Goal: Download file/media

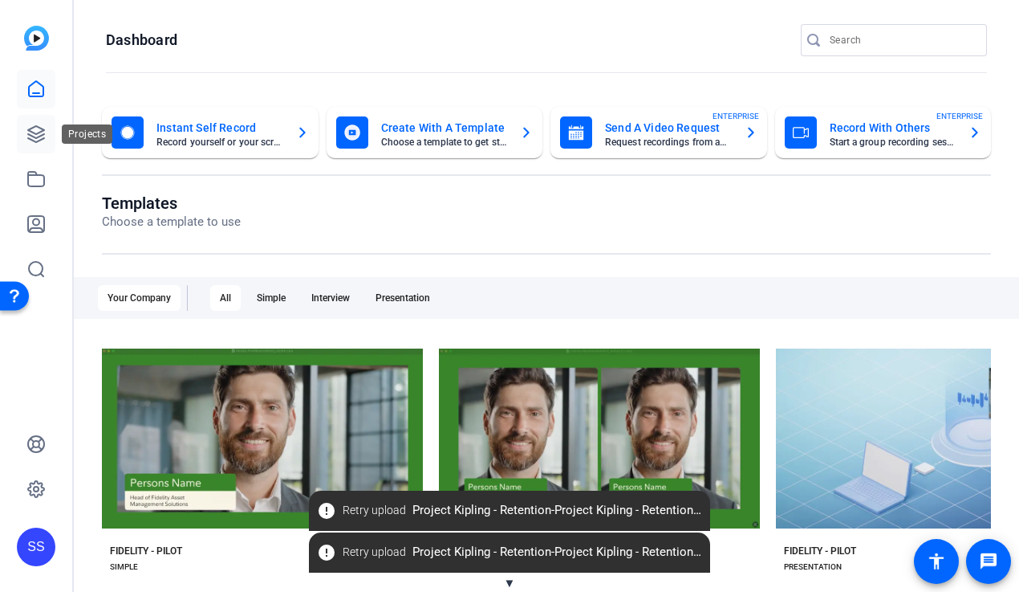
click at [37, 139] on icon at bounding box center [35, 133] width 19 height 19
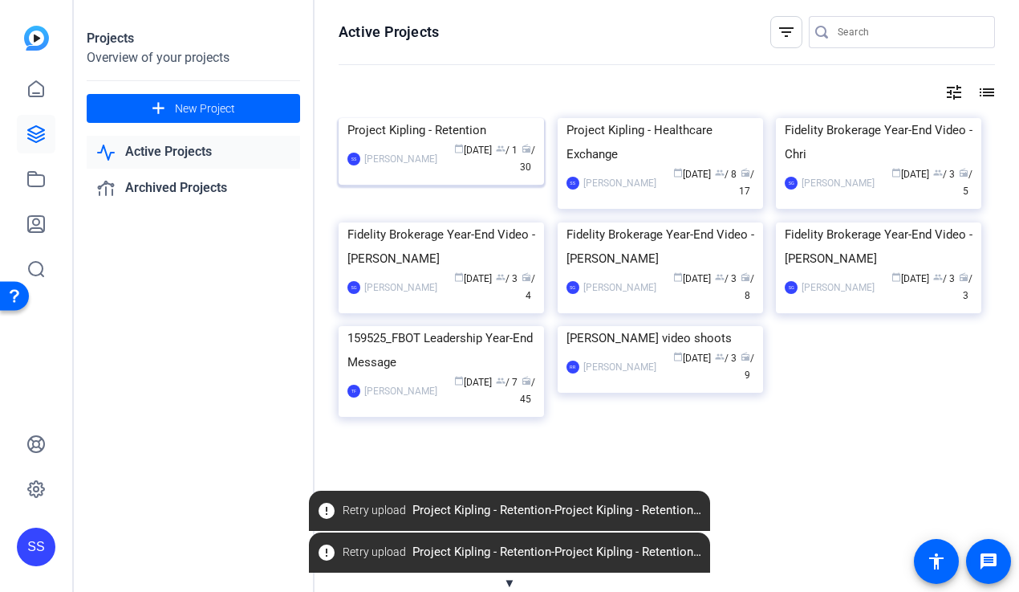
click at [410, 118] on img at bounding box center [441, 118] width 205 height 0
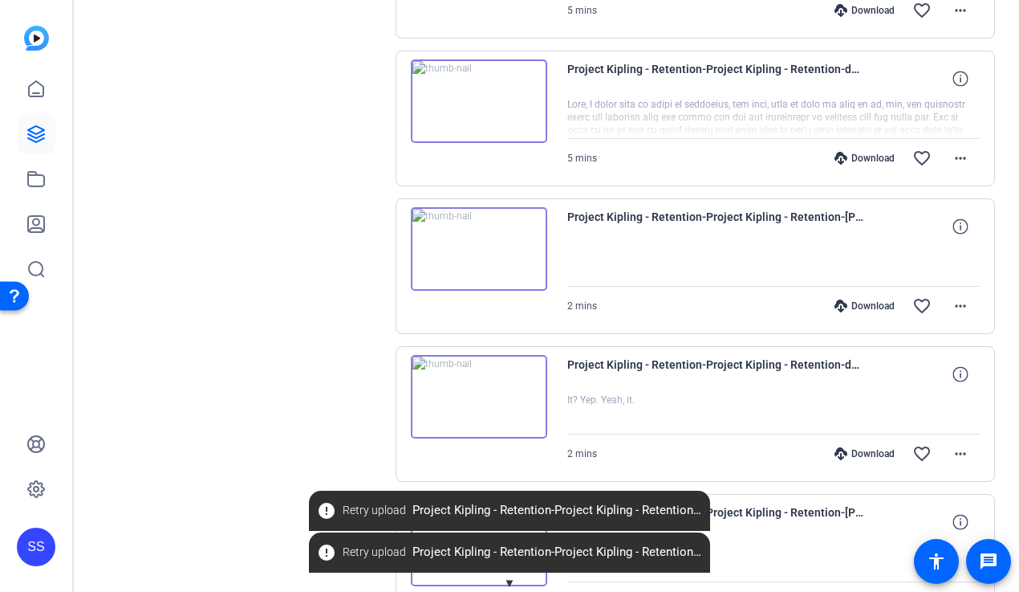
scroll to position [1327, 0]
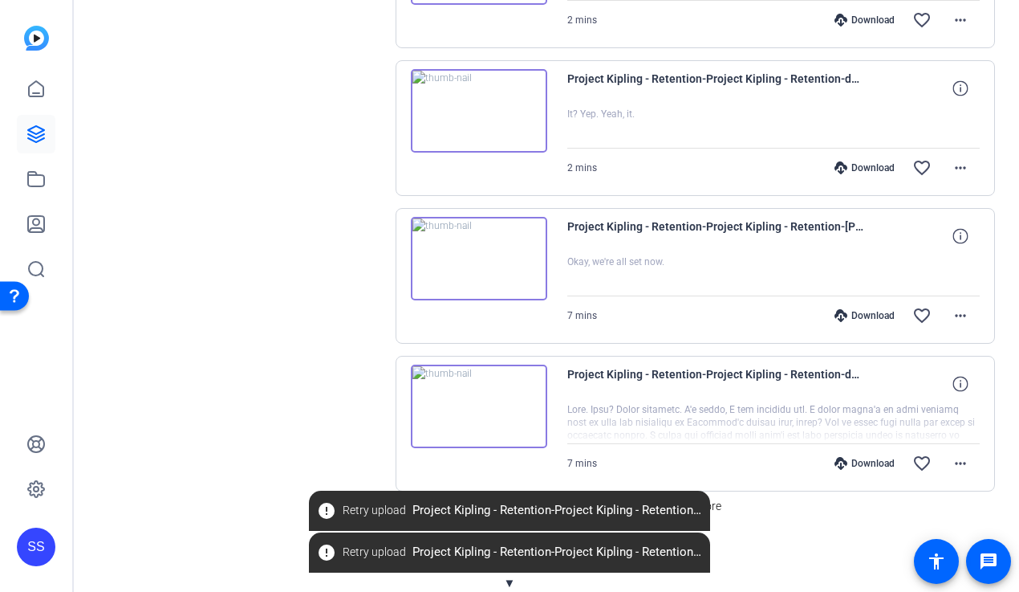
click at [510, 506] on span "▼" at bounding box center [510, 582] width 12 height 14
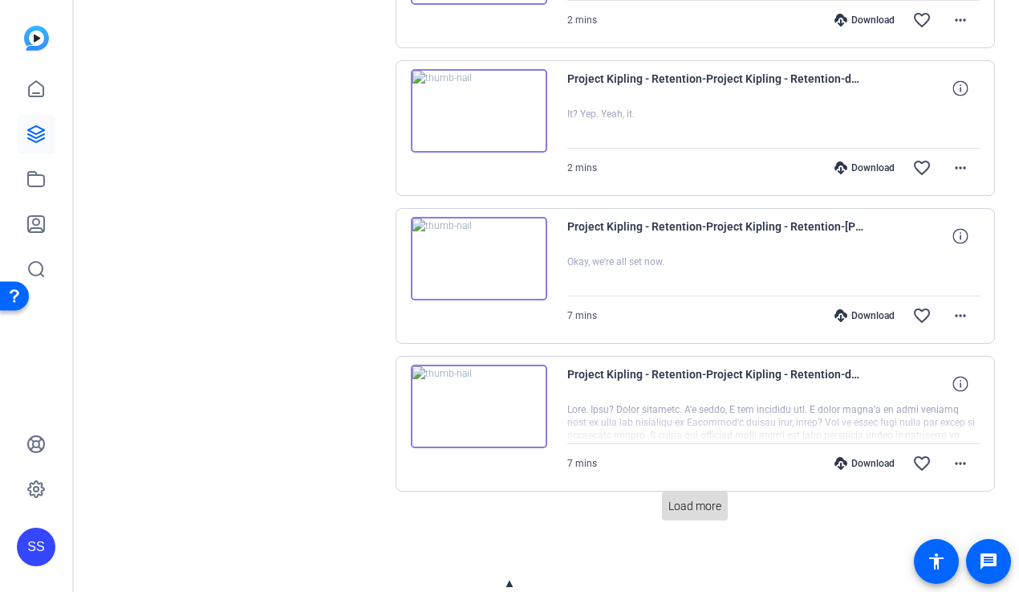
click at [687, 506] on span "Load more" at bounding box center [695, 506] width 53 height 17
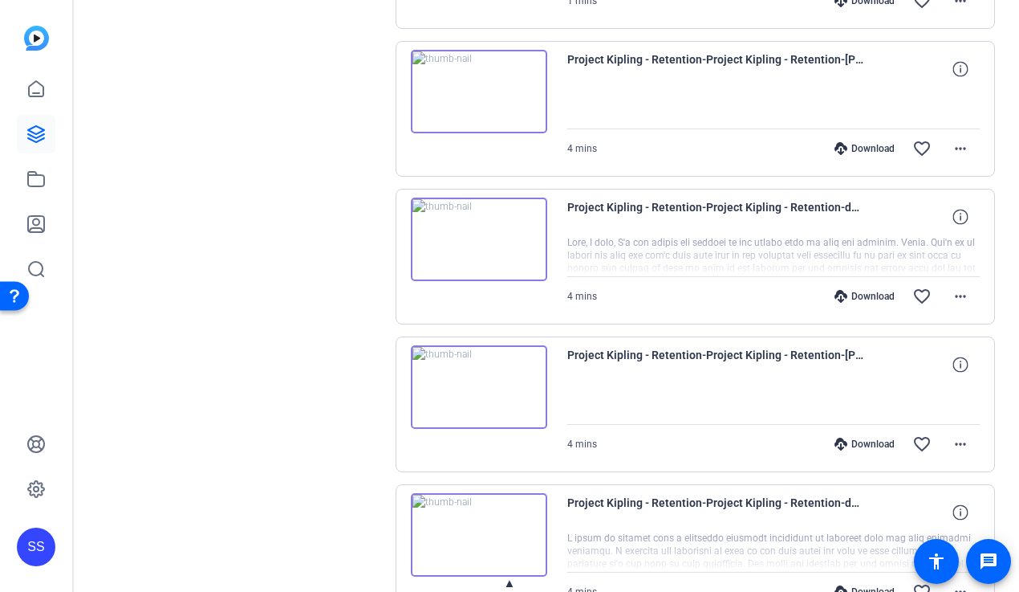
scroll to position [2804, 0]
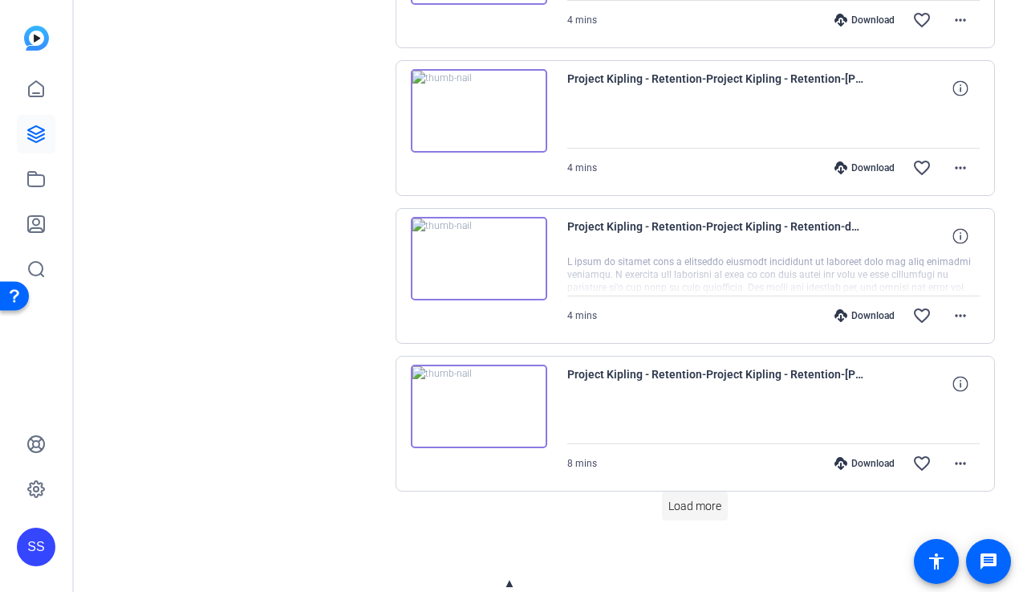
click at [702, 506] on span "Load more" at bounding box center [695, 506] width 53 height 17
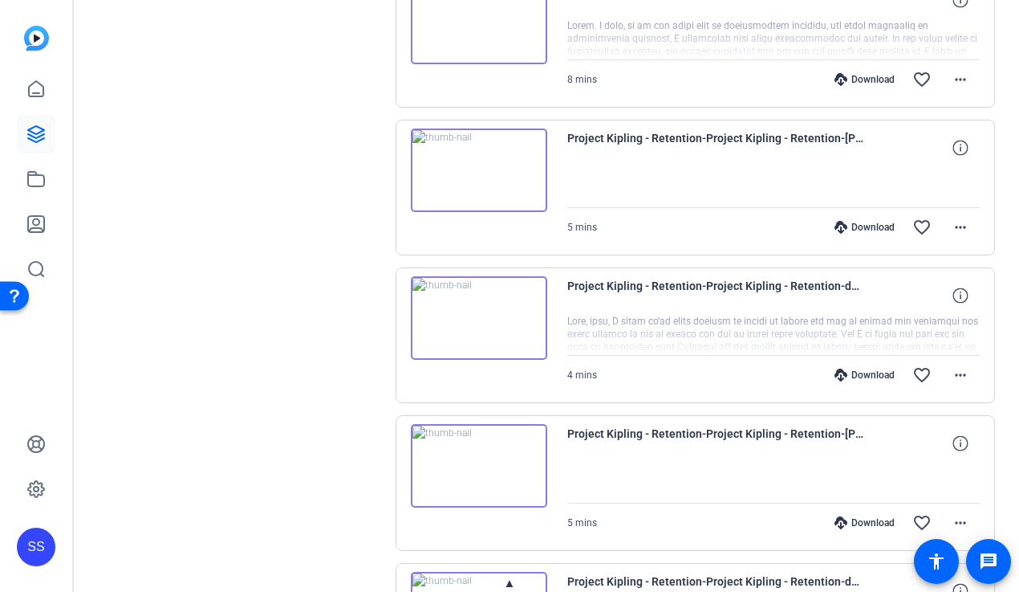
scroll to position [3336, 0]
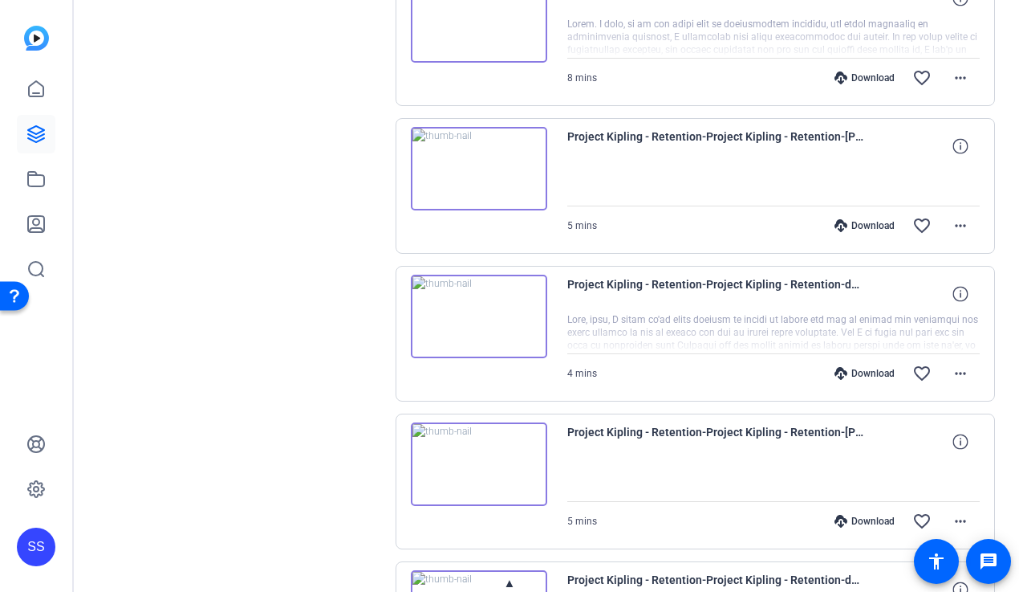
click at [477, 311] on img at bounding box center [479, 315] width 136 height 83
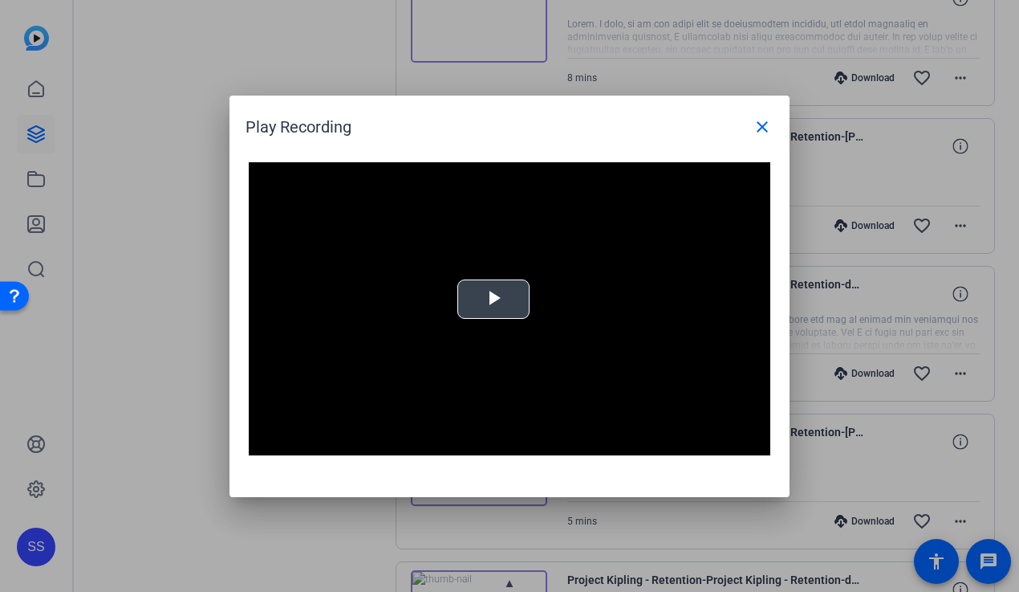
click at [494, 299] on span "Video Player" at bounding box center [494, 299] width 0 height 0
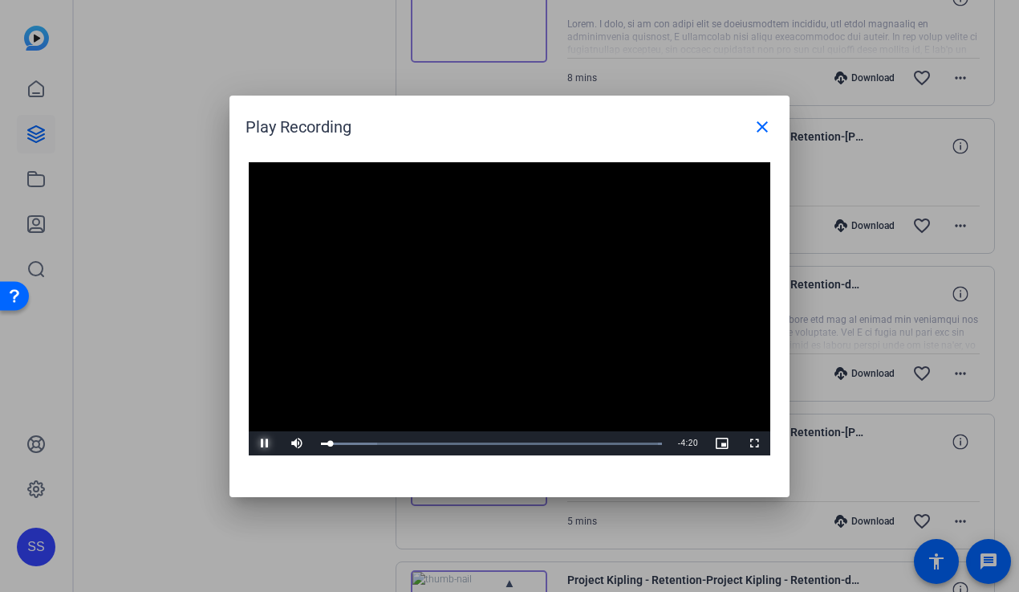
click at [262, 443] on span "Video Player" at bounding box center [265, 443] width 32 height 0
click at [227, 449] on div at bounding box center [509, 296] width 1019 height 592
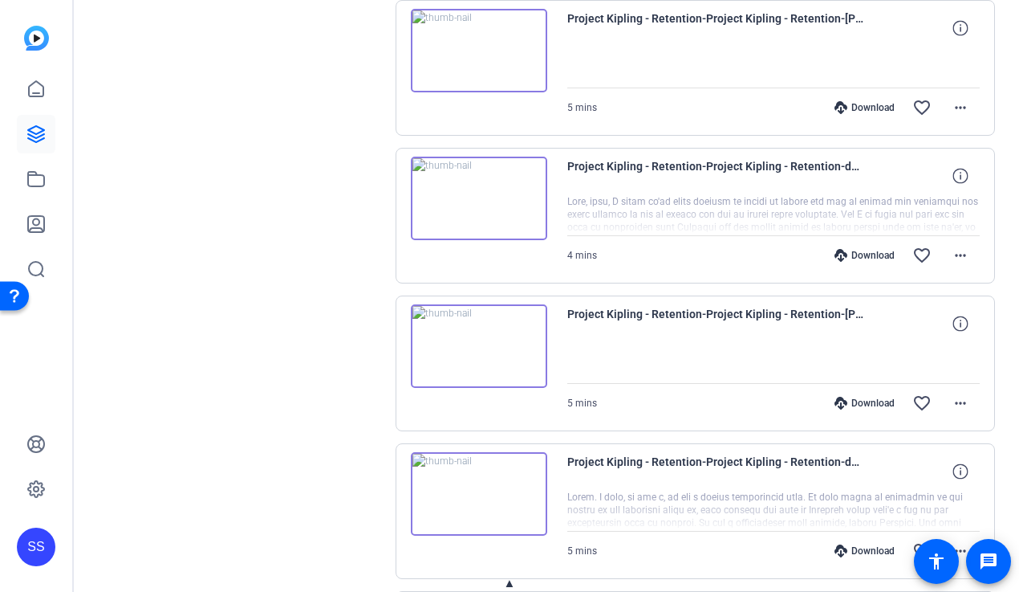
scroll to position [3487, 0]
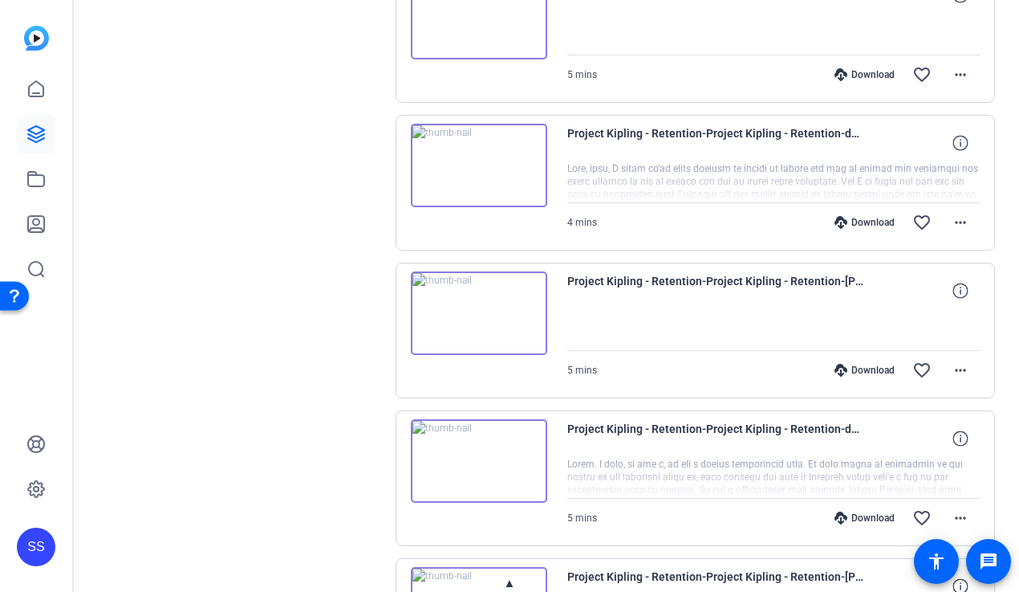
click at [463, 456] on img at bounding box center [479, 460] width 136 height 83
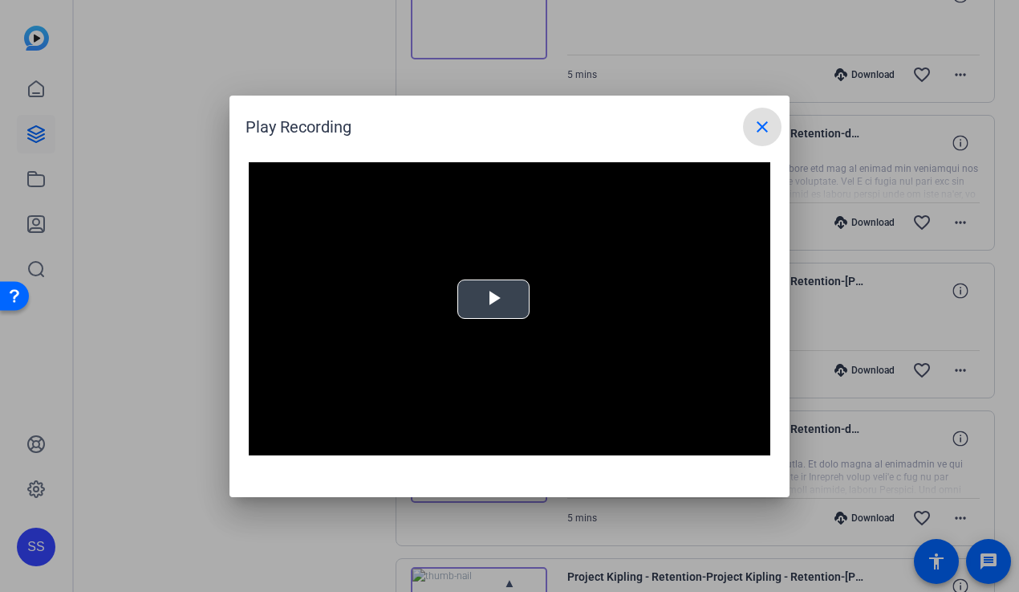
click at [529, 276] on video "Video Player" at bounding box center [510, 309] width 522 height 294
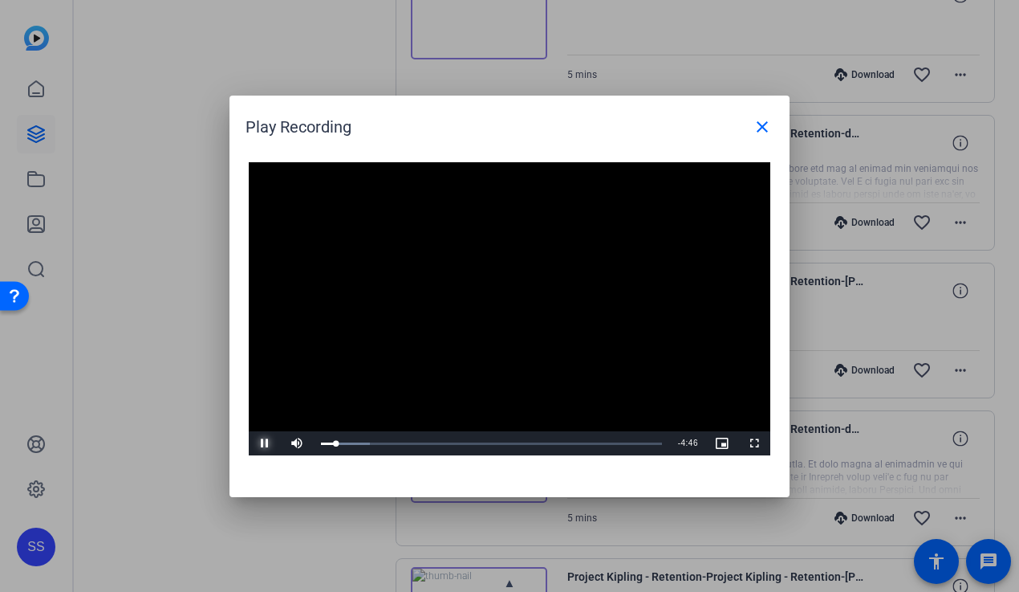
click at [262, 443] on span "Video Player" at bounding box center [265, 443] width 32 height 0
click at [468, 506] on div at bounding box center [509, 296] width 1019 height 592
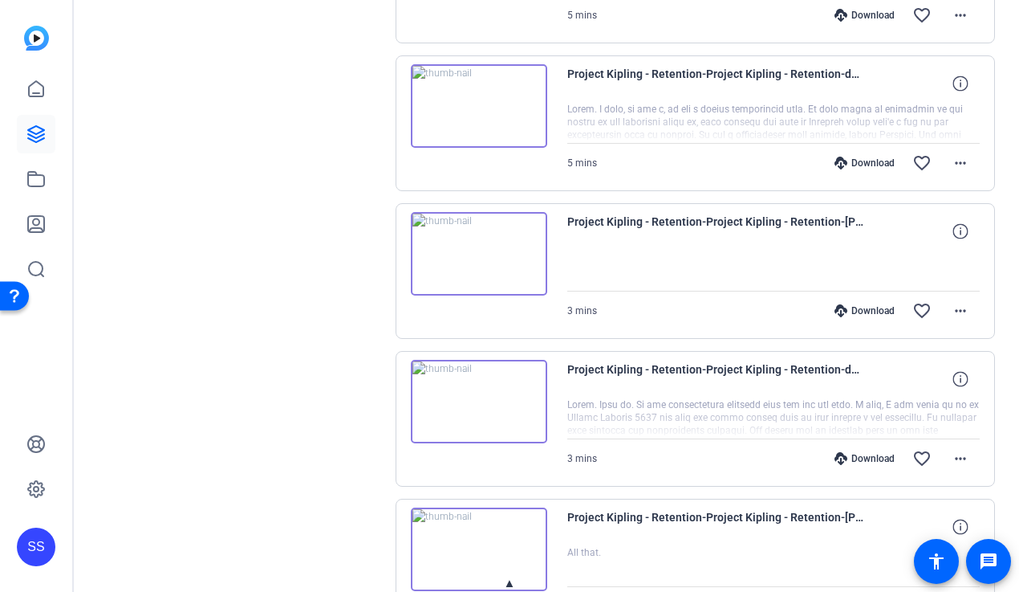
scroll to position [3855, 0]
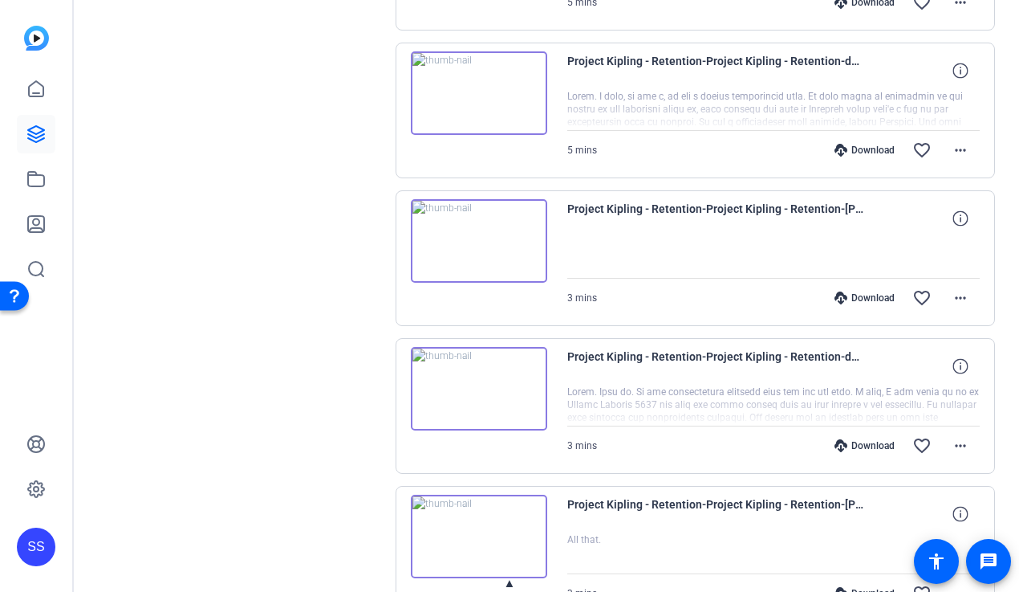
click at [748, 442] on div "Download" at bounding box center [865, 445] width 76 height 13
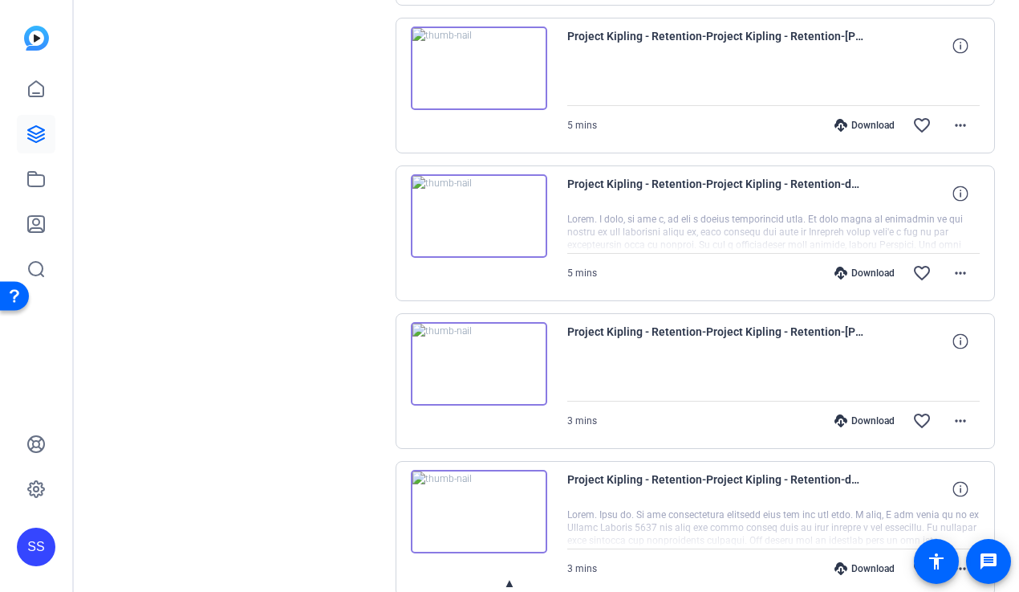
scroll to position [3729, 0]
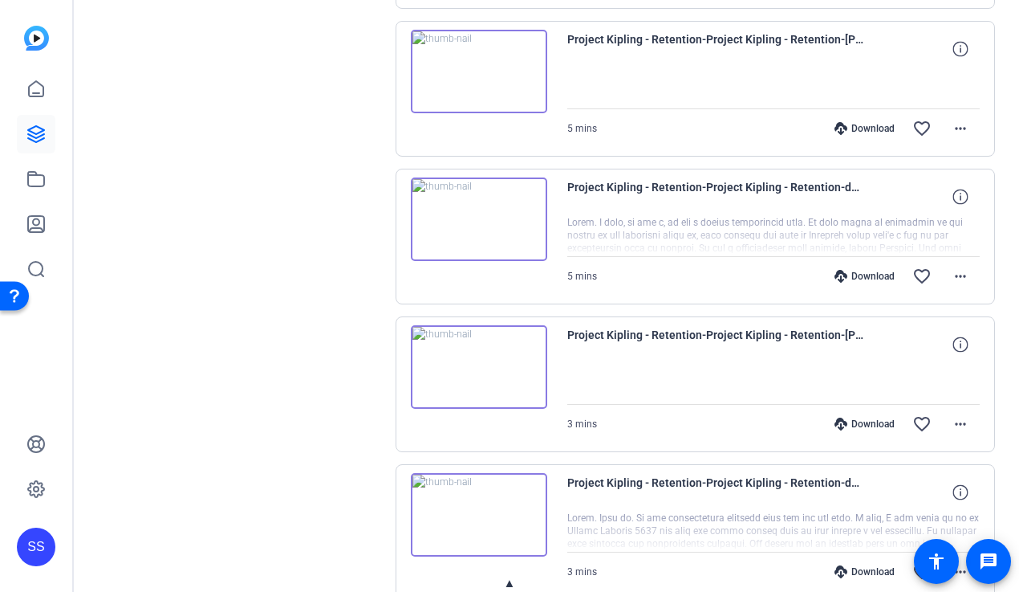
click at [748, 276] on div "Download" at bounding box center [865, 276] width 76 height 13
